Goal: Transaction & Acquisition: Obtain resource

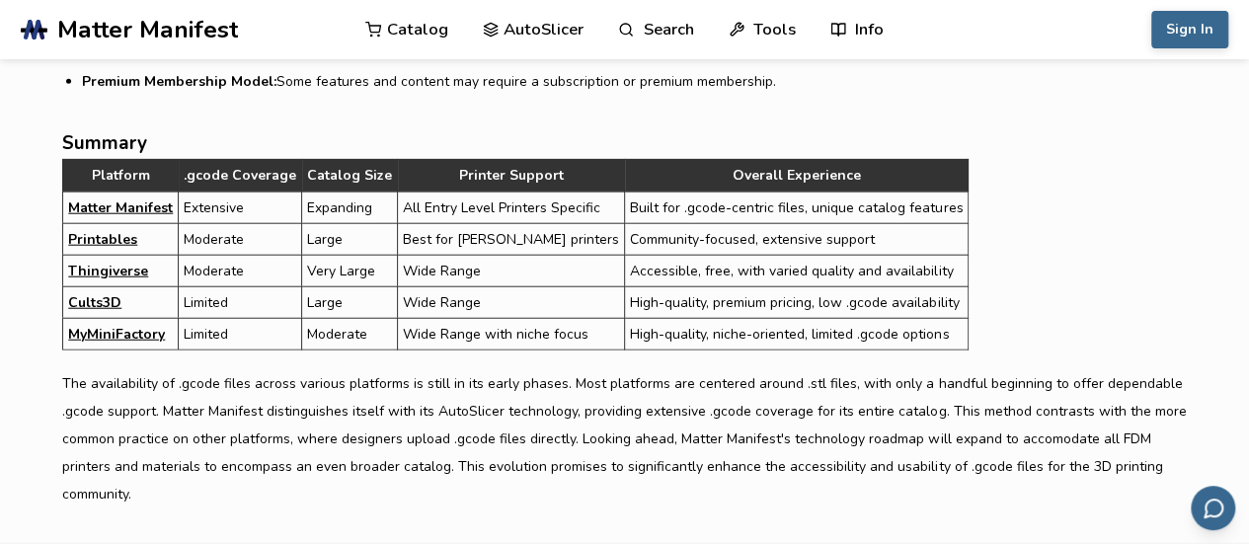
scroll to position [6123, 0]
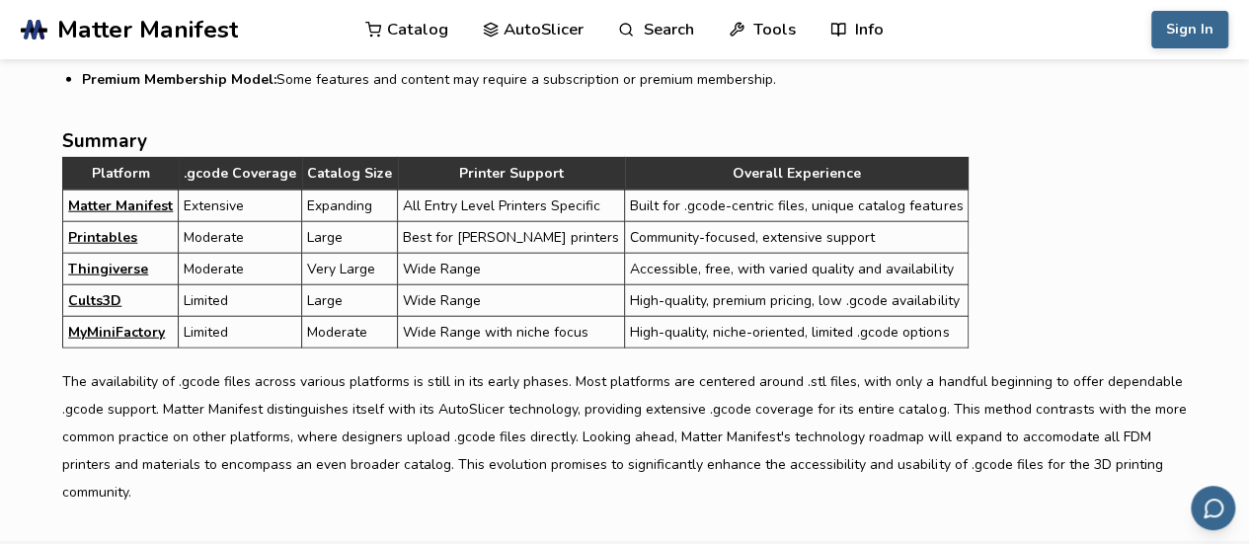
click at [144, 196] on link "Matter Manifest" at bounding box center [120, 206] width 105 height 21
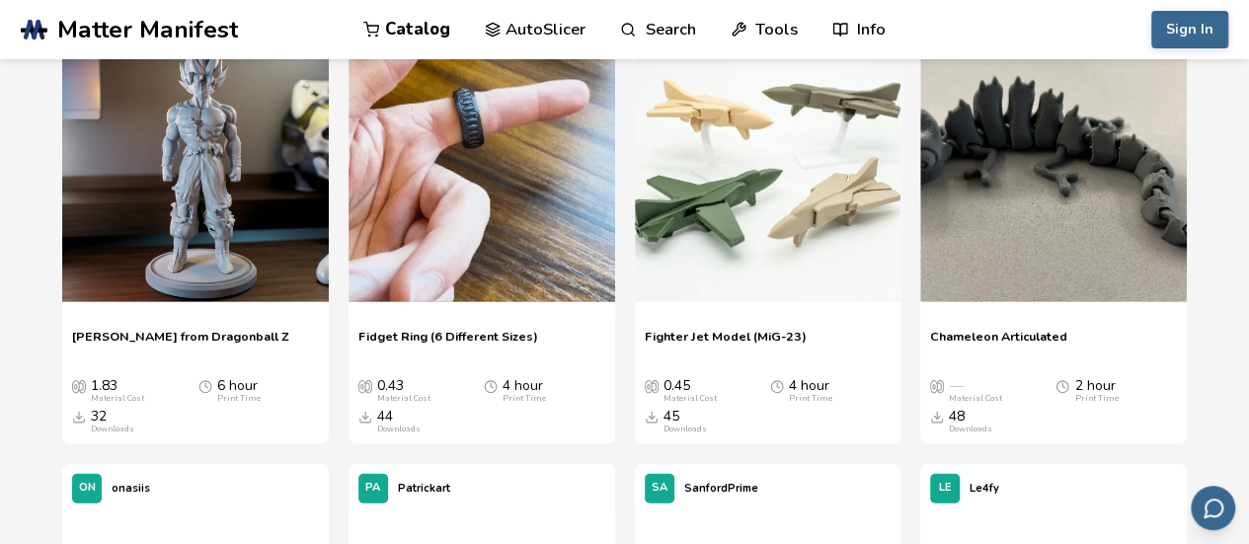
scroll to position [2074, 0]
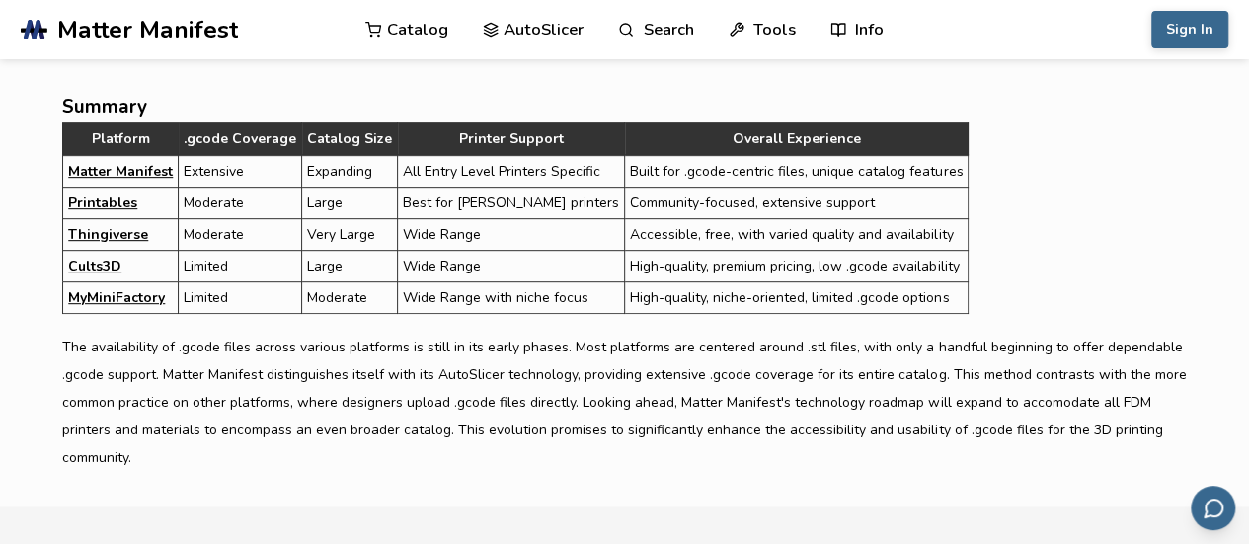
scroll to position [4075, 0]
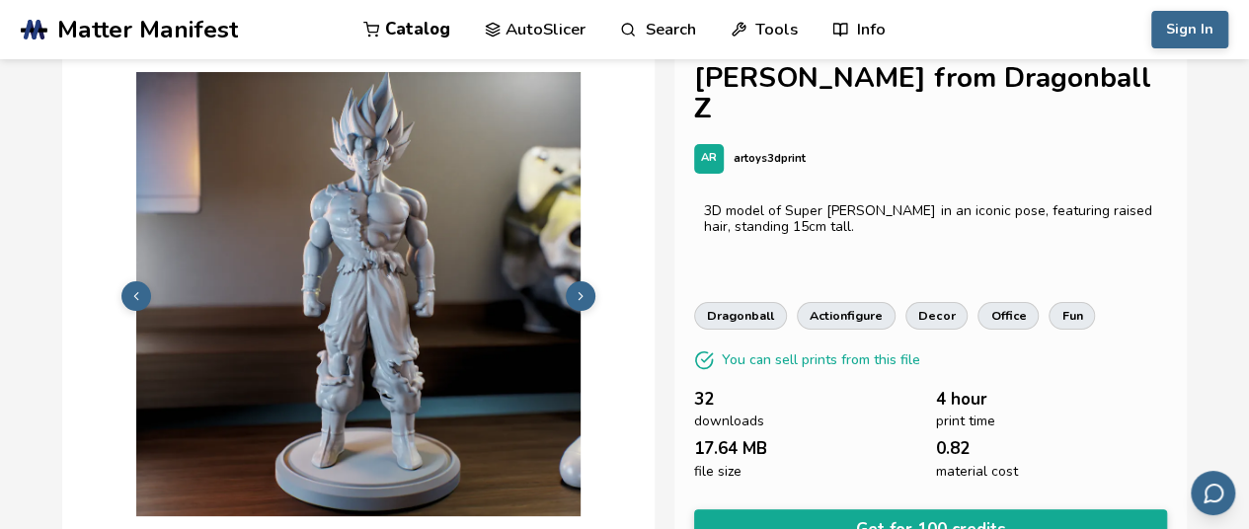
scroll to position [0, 8]
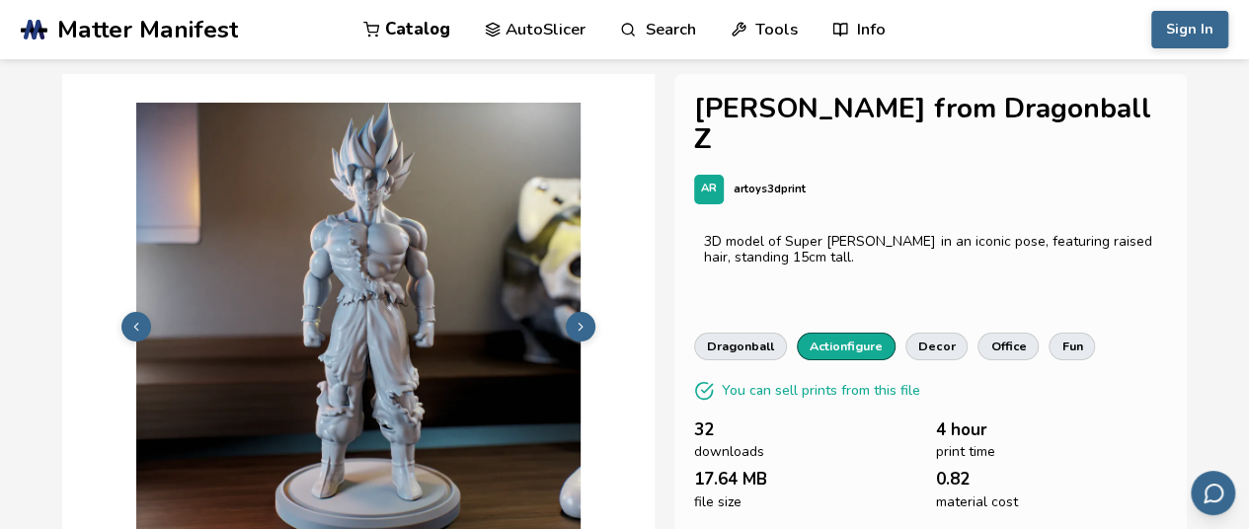
click at [840, 333] on link "actionfigure" at bounding box center [846, 347] width 99 height 28
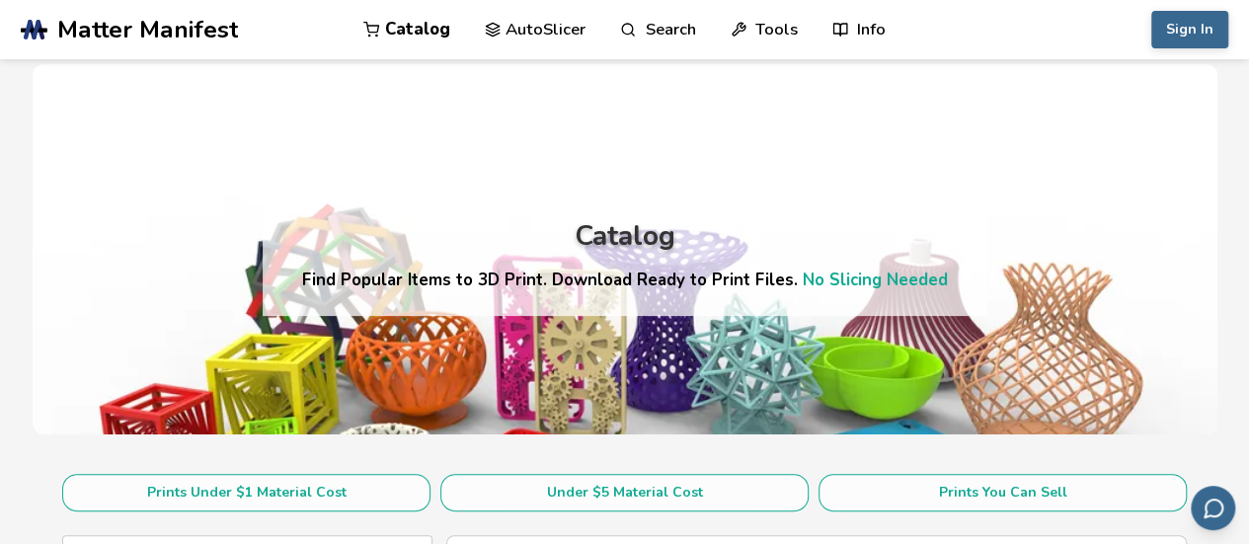
click at [545, 33] on link "AutoSlicer" at bounding box center [536, 29] width 102 height 59
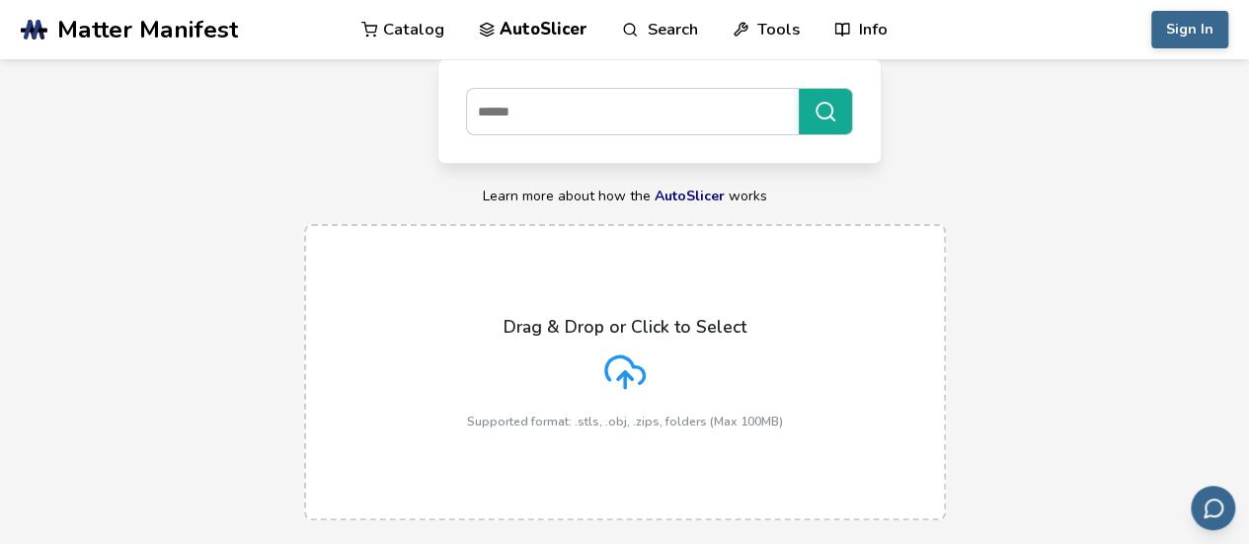
click at [671, 33] on link "Search" at bounding box center [659, 29] width 75 height 59
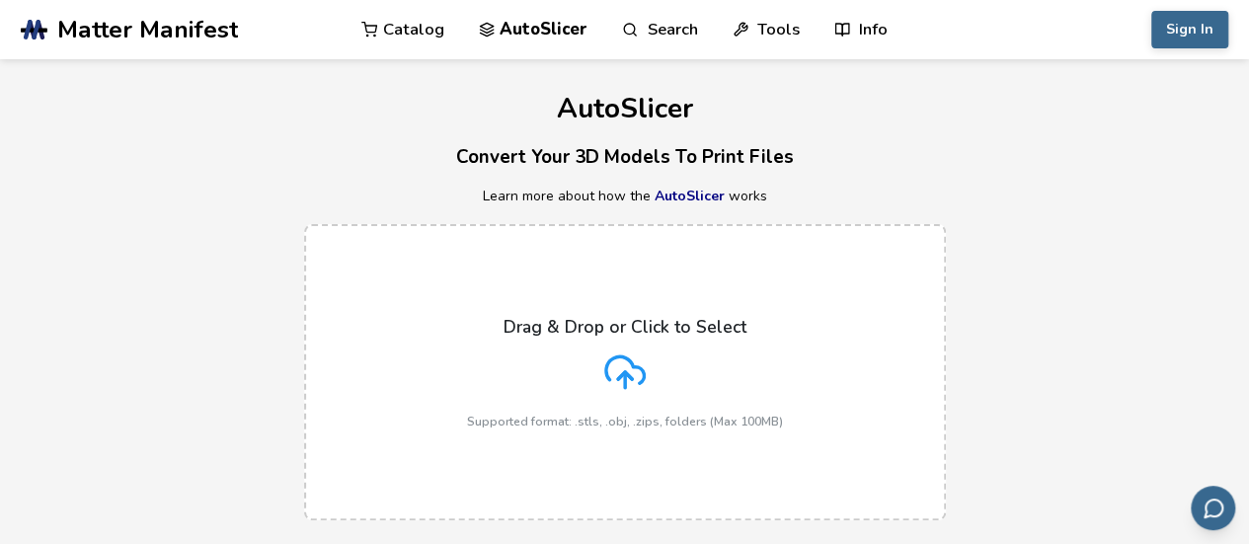
click at [101, 26] on span "Matter Manifest" at bounding box center [147, 30] width 181 height 28
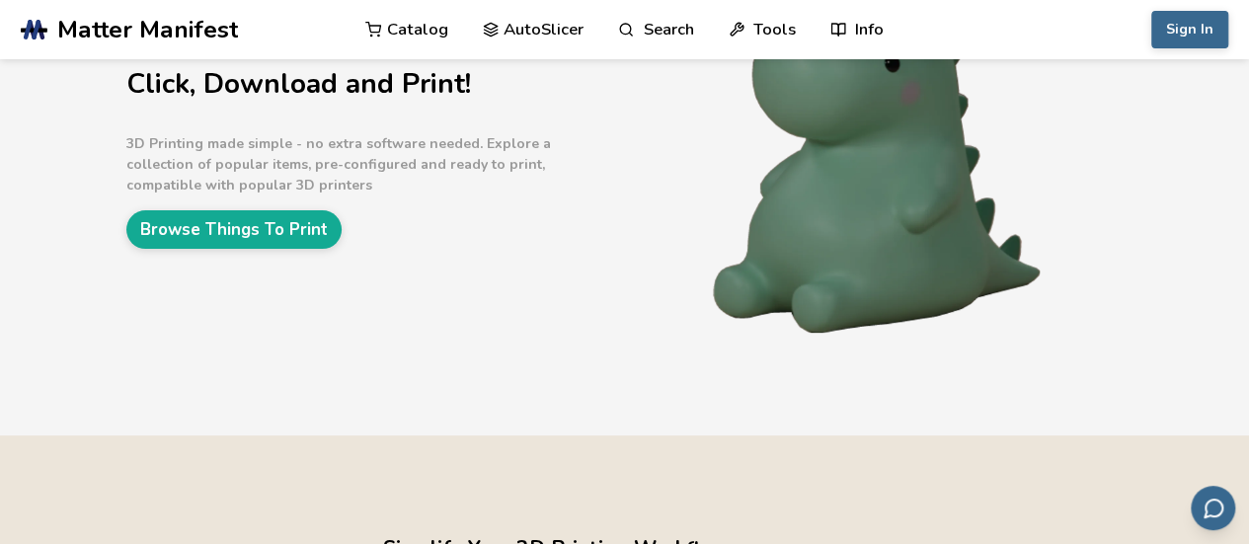
scroll to position [198, 0]
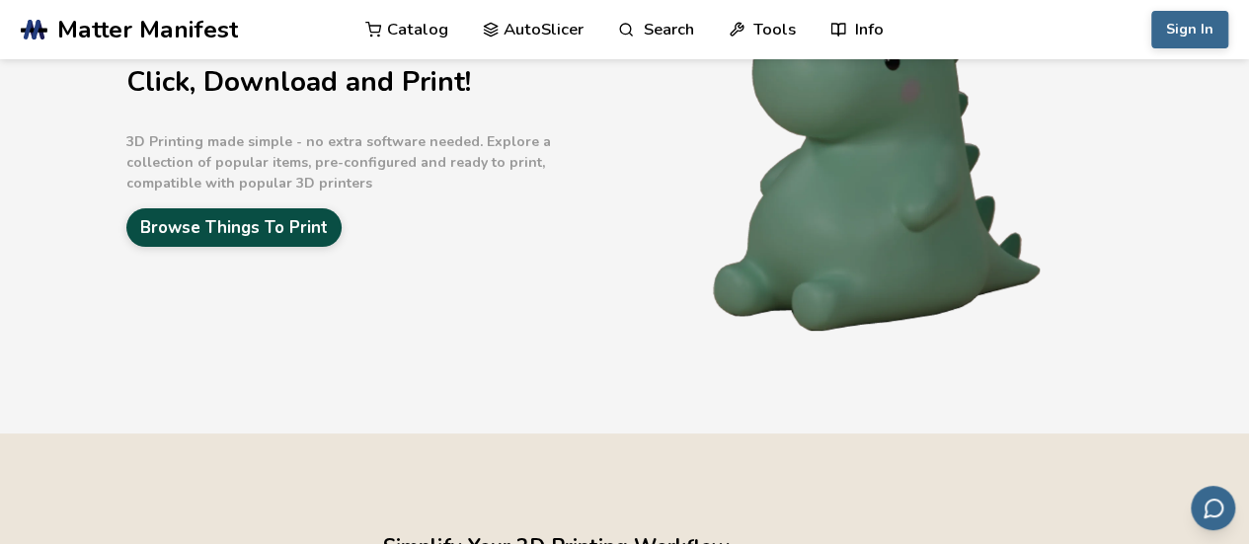
click at [275, 226] on link "Browse Things To Print" at bounding box center [233, 227] width 215 height 39
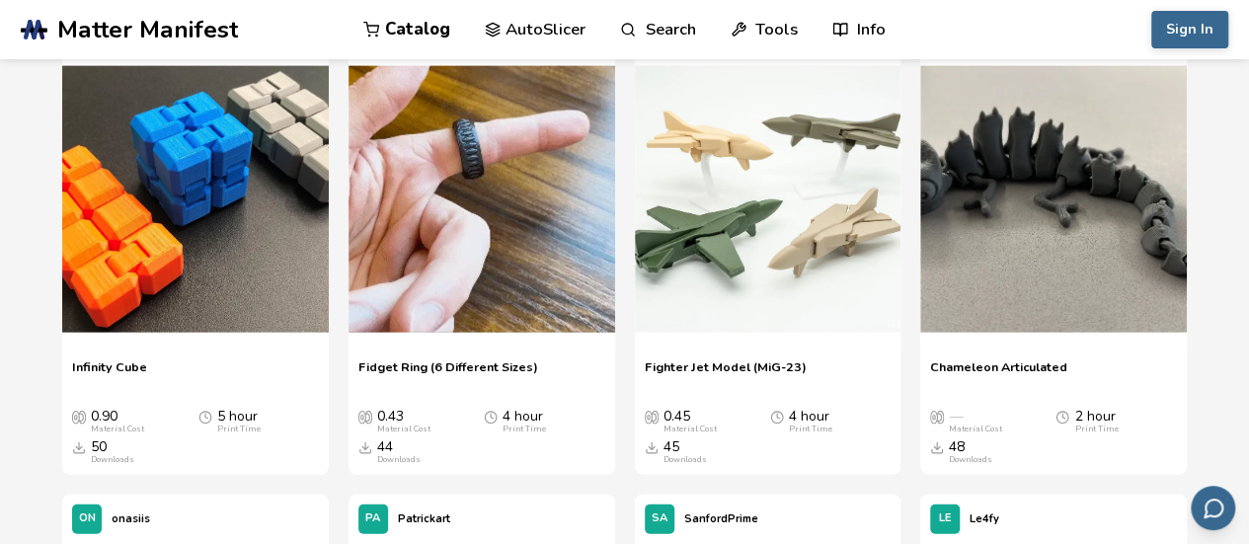
scroll to position [2173, 0]
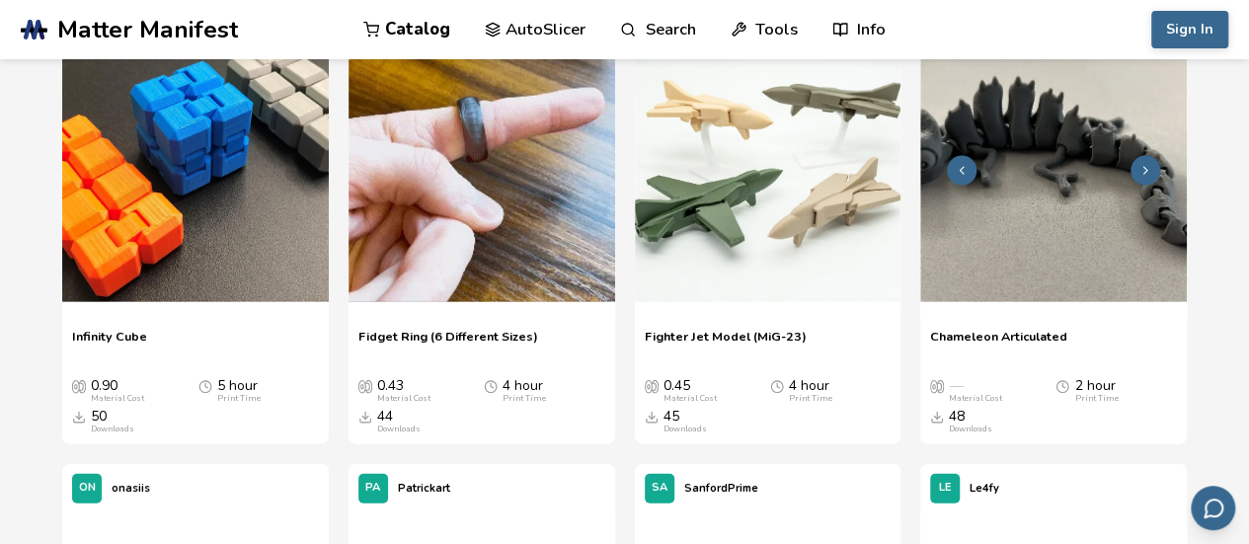
click at [1068, 233] on img at bounding box center [1053, 169] width 267 height 267
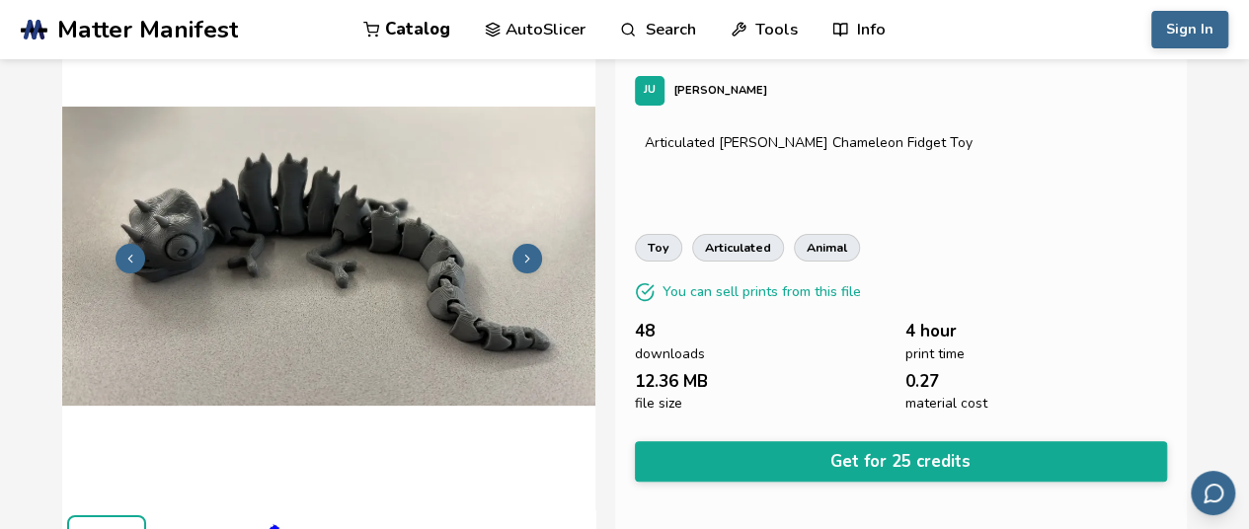
scroll to position [198, 0]
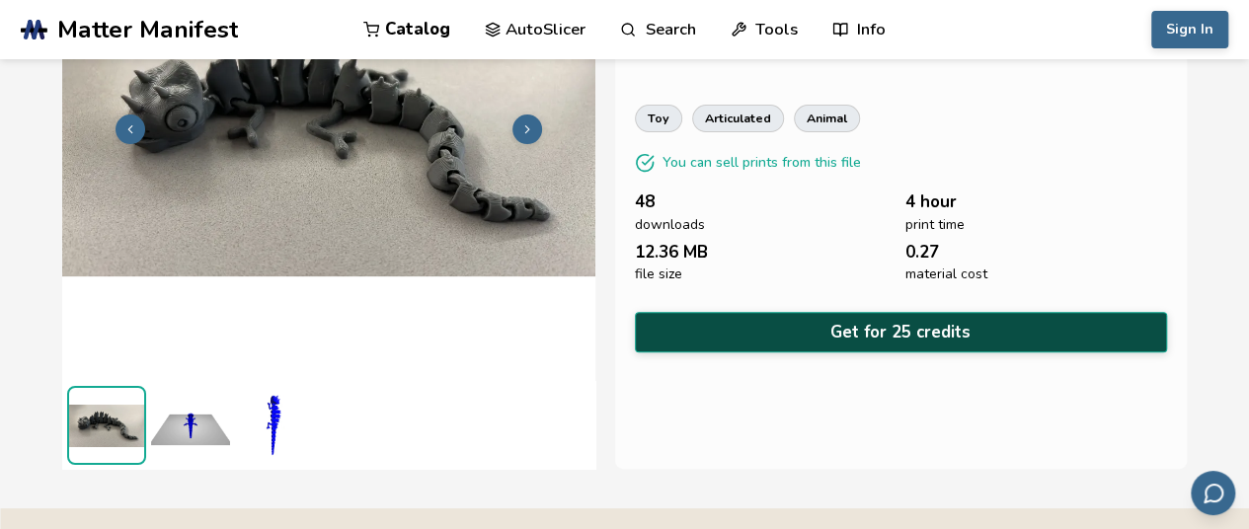
click at [1057, 326] on button "Get for 25 credits" at bounding box center [901, 332] width 532 height 40
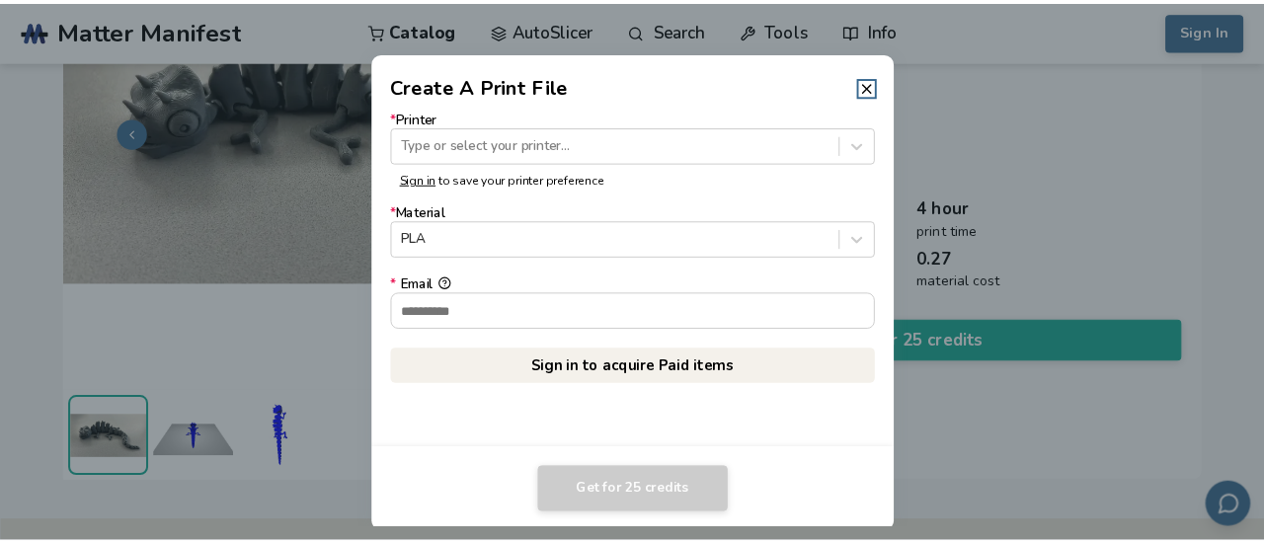
scroll to position [195, 0]
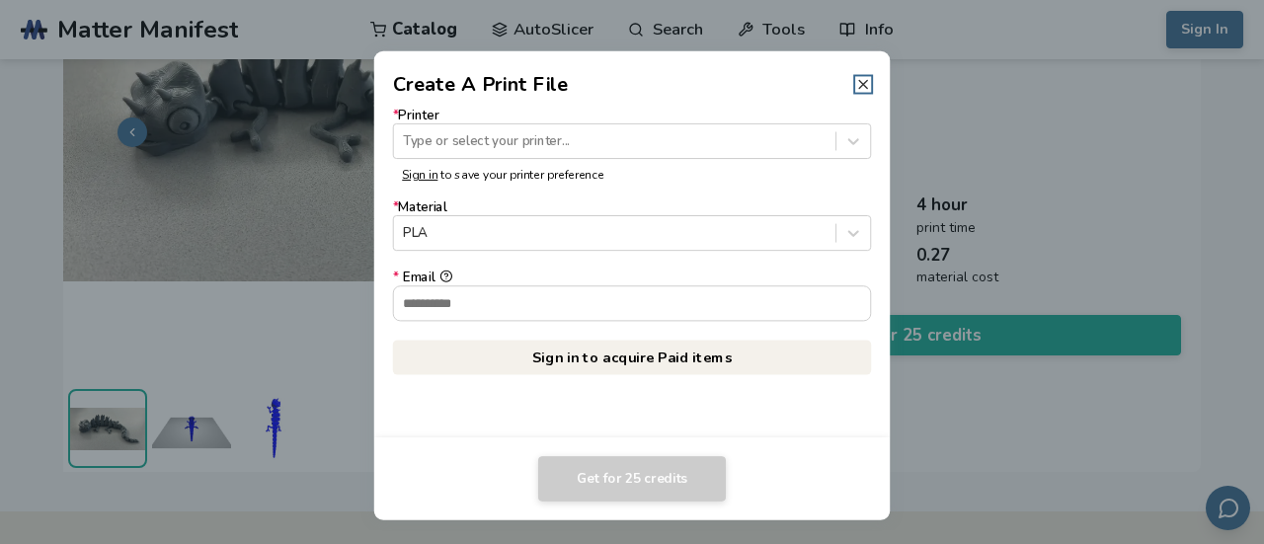
click at [864, 83] on line at bounding box center [863, 84] width 8 height 8
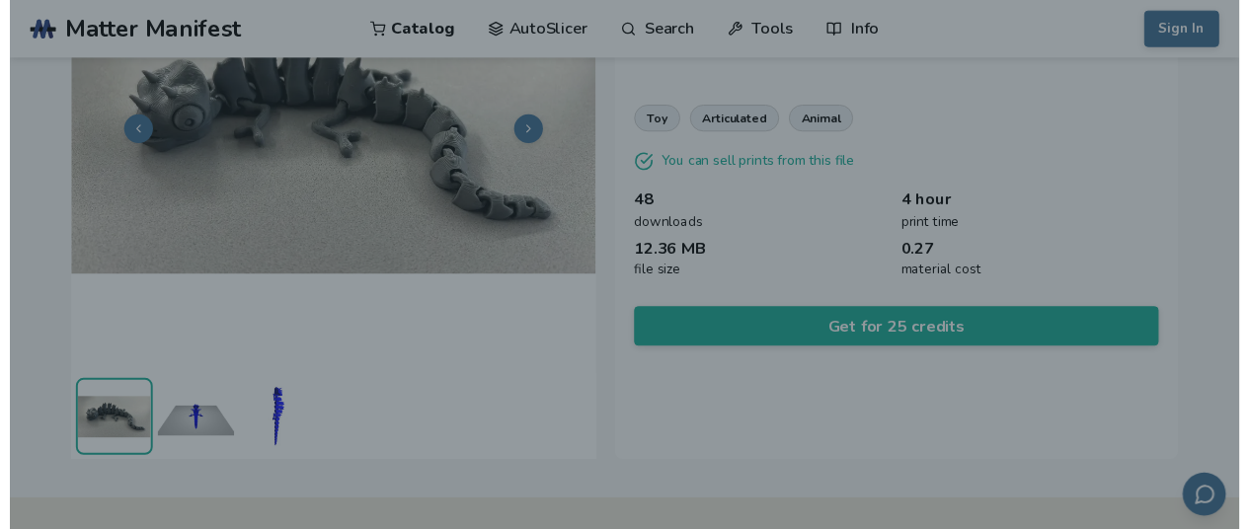
scroll to position [198, 0]
